Goal: Transaction & Acquisition: Purchase product/service

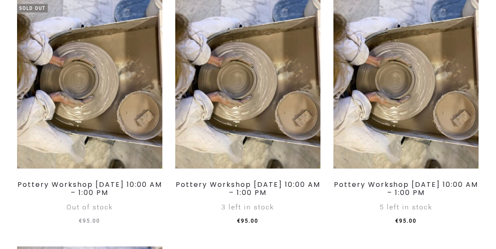
scroll to position [509, 0]
click at [270, 150] on img at bounding box center [247, 81] width 145 height 173
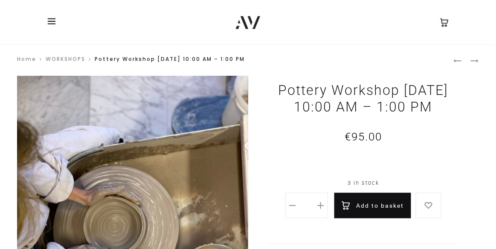
click at [385, 219] on button "Add to basket" at bounding box center [372, 206] width 77 height 26
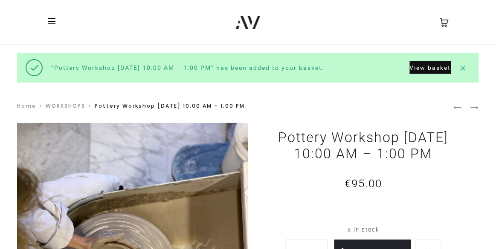
click at [434, 69] on link "View basket" at bounding box center [430, 67] width 41 height 13
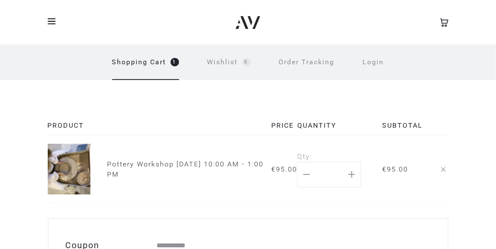
click at [132, 164] on link "Pottery Workshop Saturday, September 27th, 10:00 AM - 1:00 PM" at bounding box center [185, 169] width 156 height 18
click at [256, 17] on img at bounding box center [248, 22] width 24 height 13
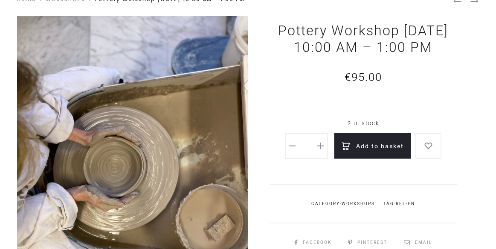
scroll to position [61, 0]
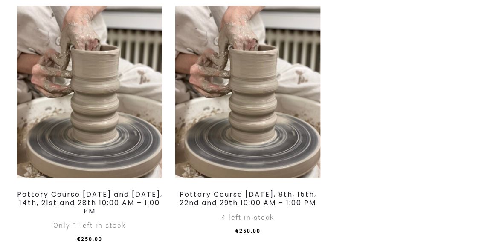
scroll to position [1331, 0]
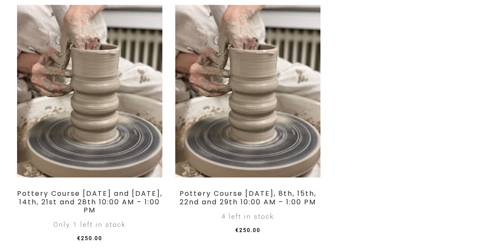
click at [124, 162] on img at bounding box center [89, 91] width 145 height 173
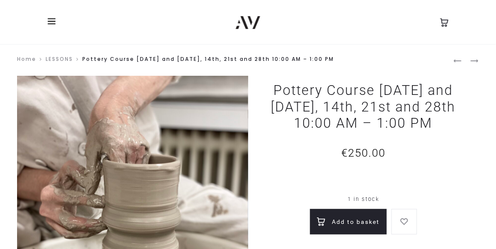
click at [446, 18] on icon at bounding box center [444, 22] width 9 height 9
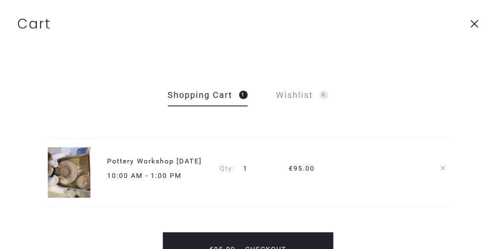
scroll to position [19, 0]
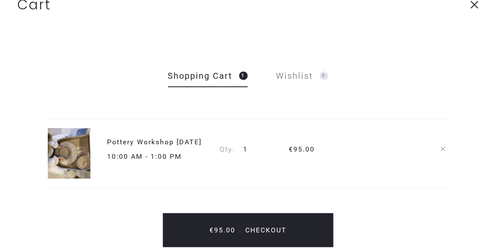
click at [276, 228] on span "Checkout" at bounding box center [266, 230] width 50 height 8
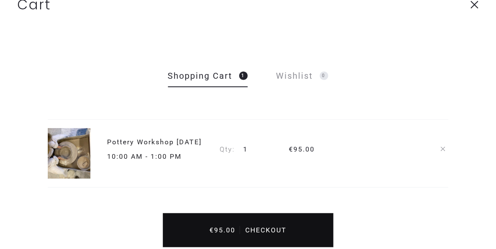
scroll to position [44, 0]
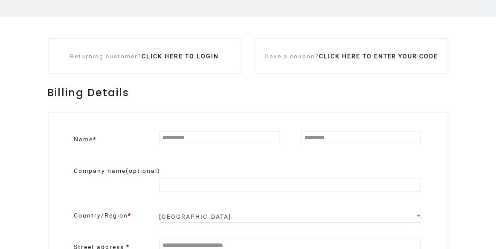
scroll to position [103, 0]
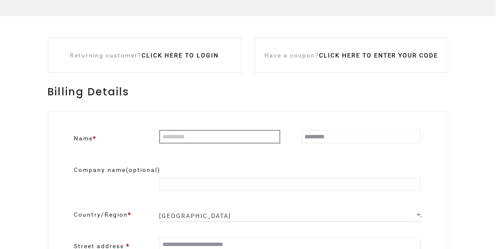
click at [231, 134] on input "Name *" at bounding box center [219, 136] width 121 height 13
type input "*****"
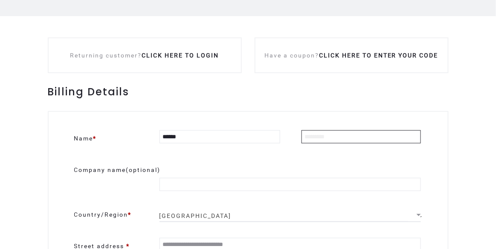
click at [351, 137] on input "Last name *" at bounding box center [360, 136] width 119 height 13
type input "**********"
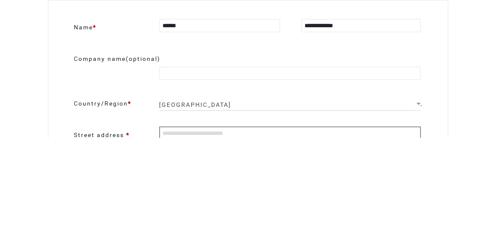
click at [243, 248] on input "Street address *" at bounding box center [289, 244] width 261 height 13
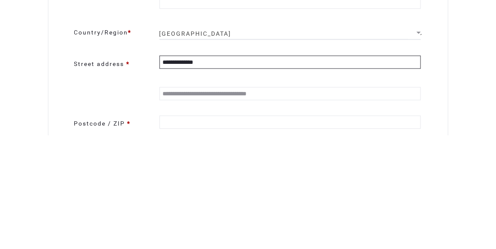
scroll to position [172, 0]
type input "**********"
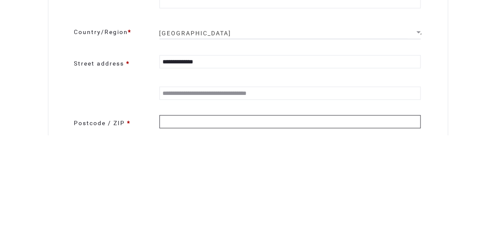
click at [227, 239] on input "Postcode / ZIP *" at bounding box center [289, 235] width 261 height 13
type input "******"
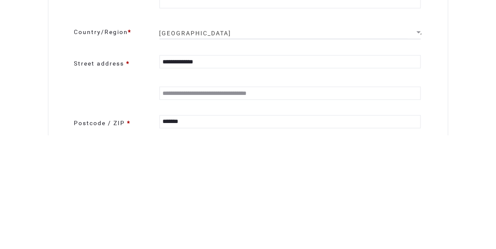
type input "**********"
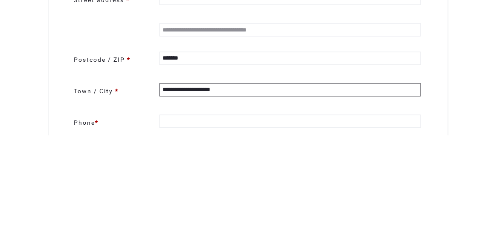
scroll to position [235, 0]
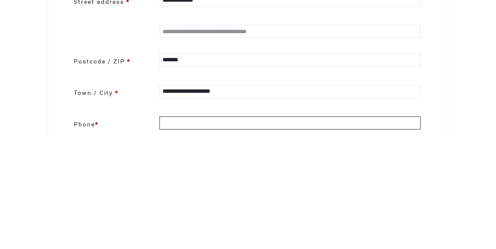
click at [216, 238] on input "Phone *" at bounding box center [289, 235] width 261 height 13
type input "**********"
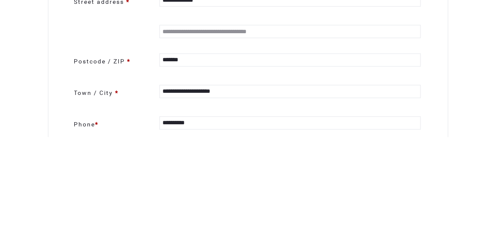
type input "**********"
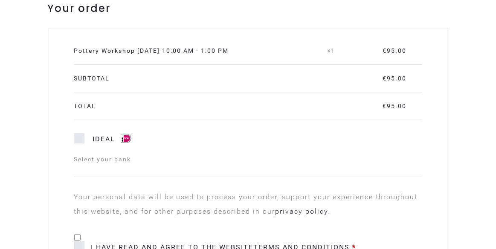
scroll to position [625, 0]
click at [113, 161] on div "Select your bank" at bounding box center [248, 158] width 348 height 9
click at [121, 136] on img "Checkout" at bounding box center [126, 138] width 14 height 10
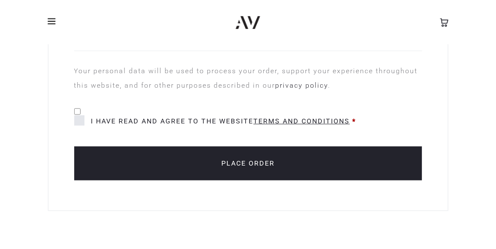
scroll to position [750, 0]
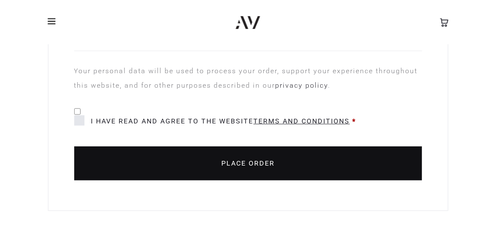
click at [257, 166] on button "Place order" at bounding box center [248, 164] width 348 height 34
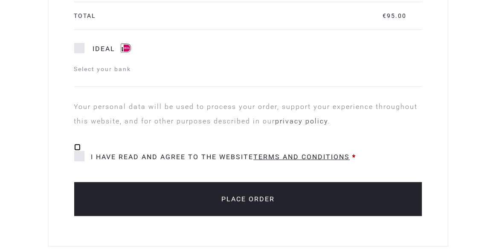
scroll to position [767, 0]
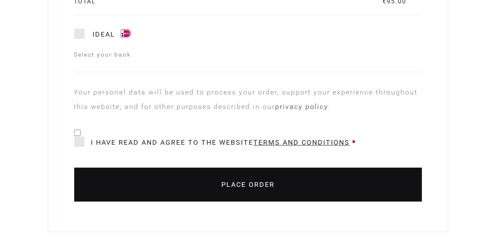
click at [234, 185] on button "Place order" at bounding box center [248, 185] width 348 height 34
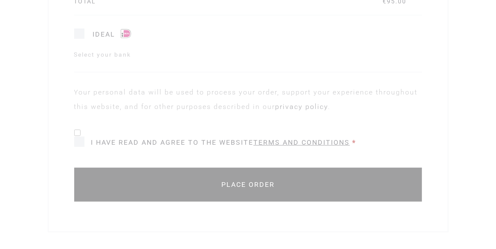
scroll to position [800, 0]
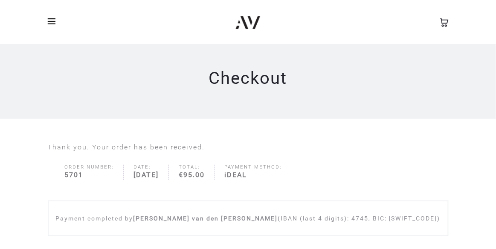
click at [251, 25] on img at bounding box center [248, 22] width 24 height 13
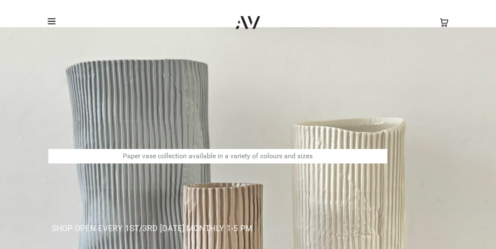
click at [48, 21] on span at bounding box center [52, 21] width 8 height 1
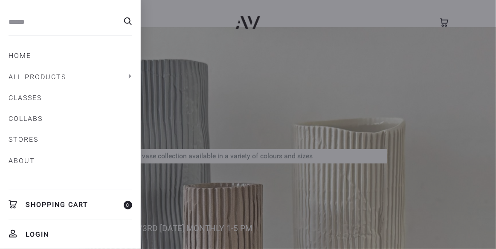
click at [34, 160] on link "ABOUT" at bounding box center [71, 161] width 124 height 14
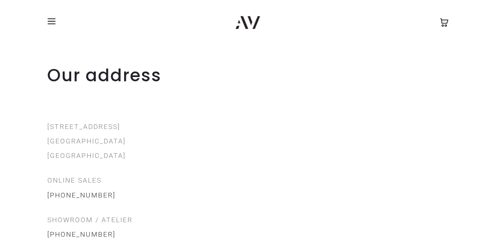
scroll to position [895, 0]
